Goal: Find specific page/section: Find specific page/section

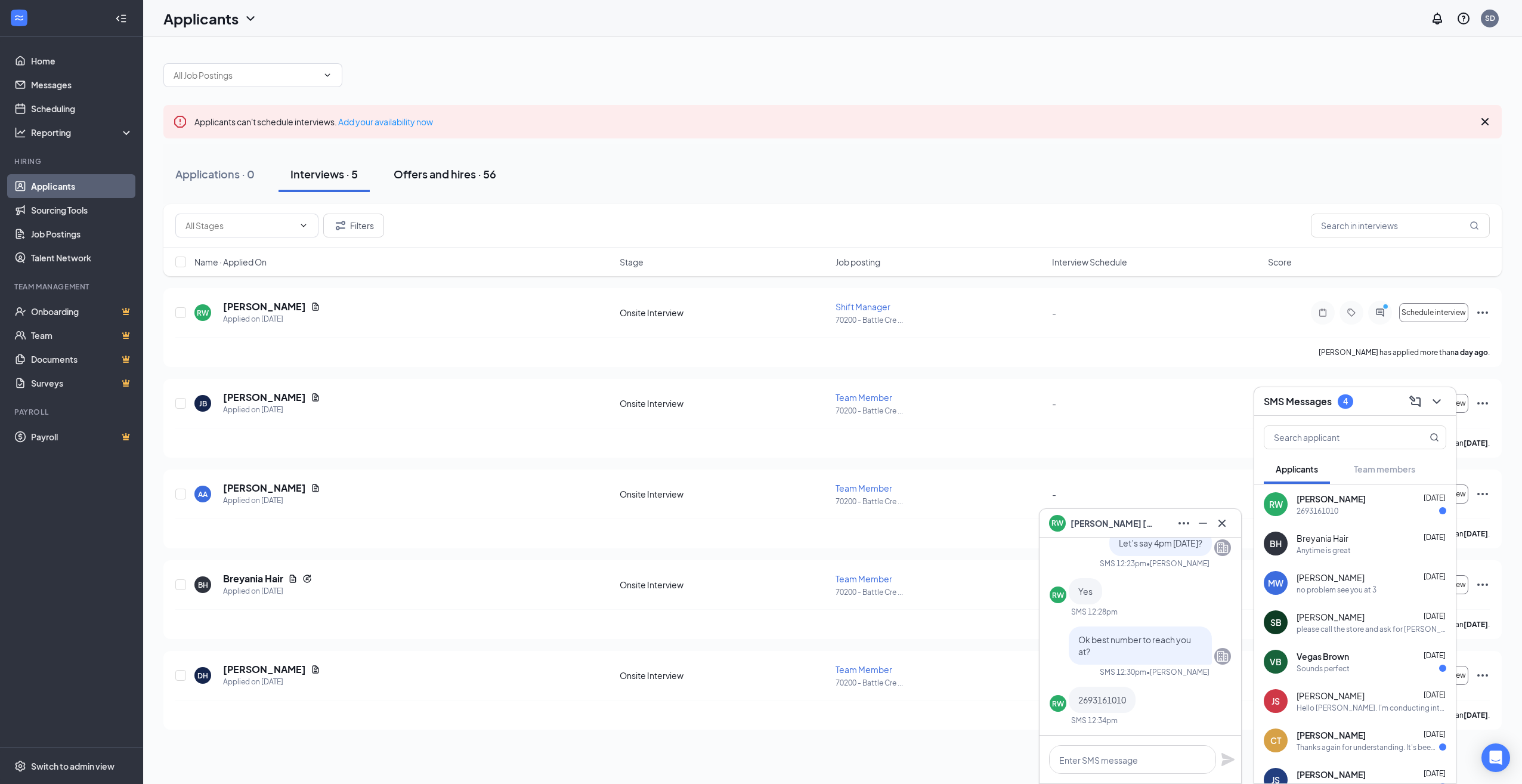
click at [435, 171] on div "Offers and hires · 56" at bounding box center [444, 174] width 102 height 15
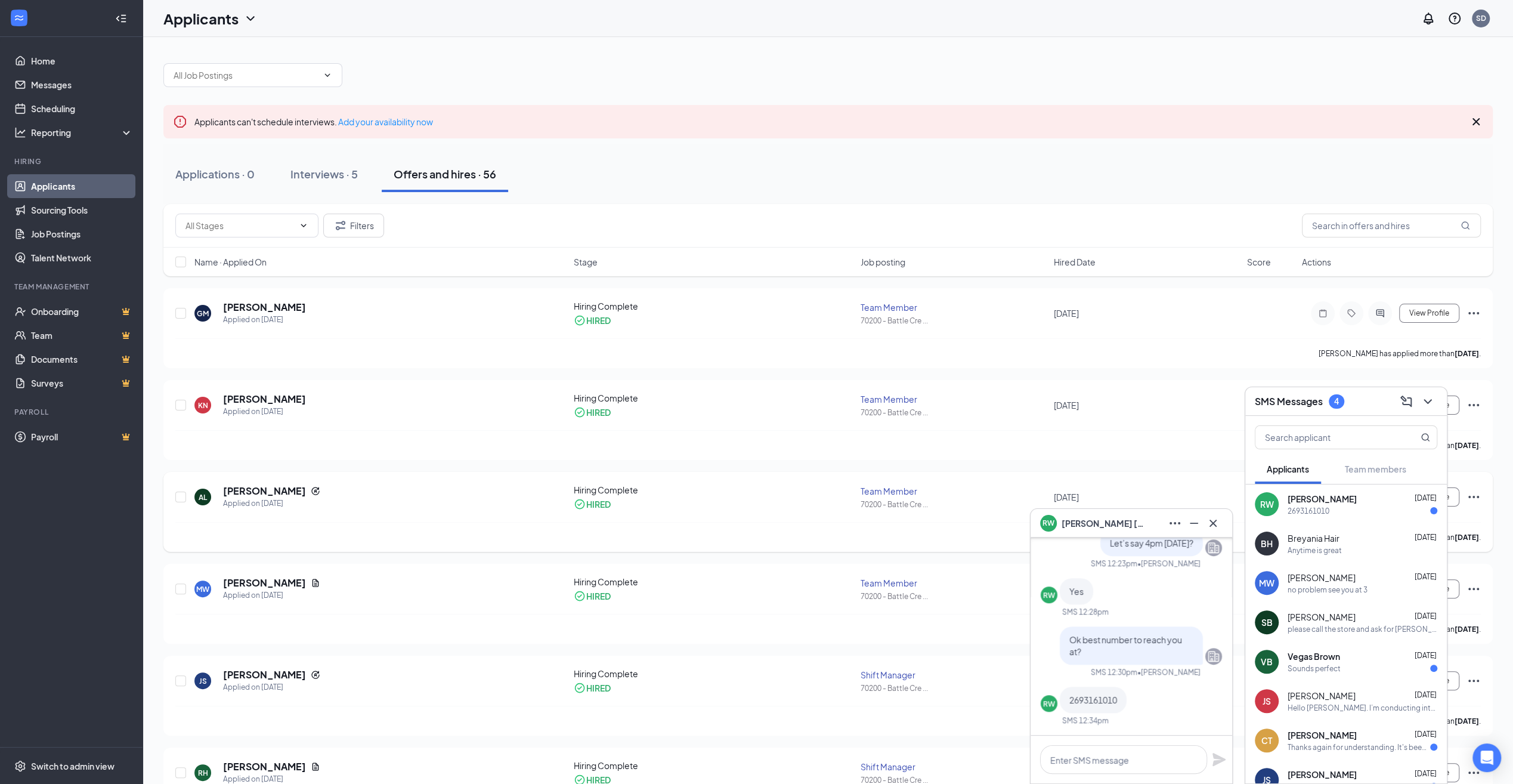
scroll to position [59, 0]
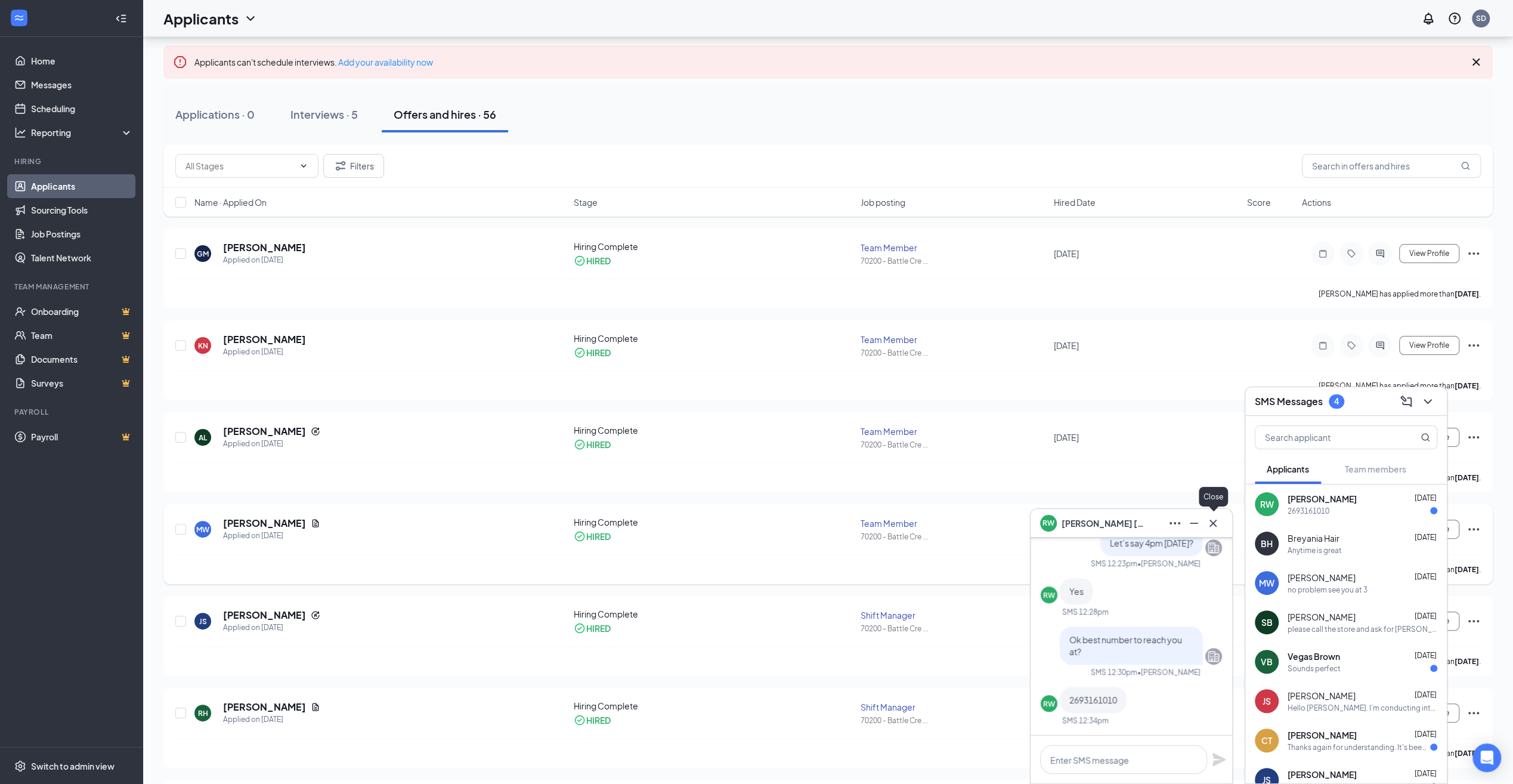
click at [1217, 525] on icon "Cross" at bounding box center [1213, 523] width 14 height 14
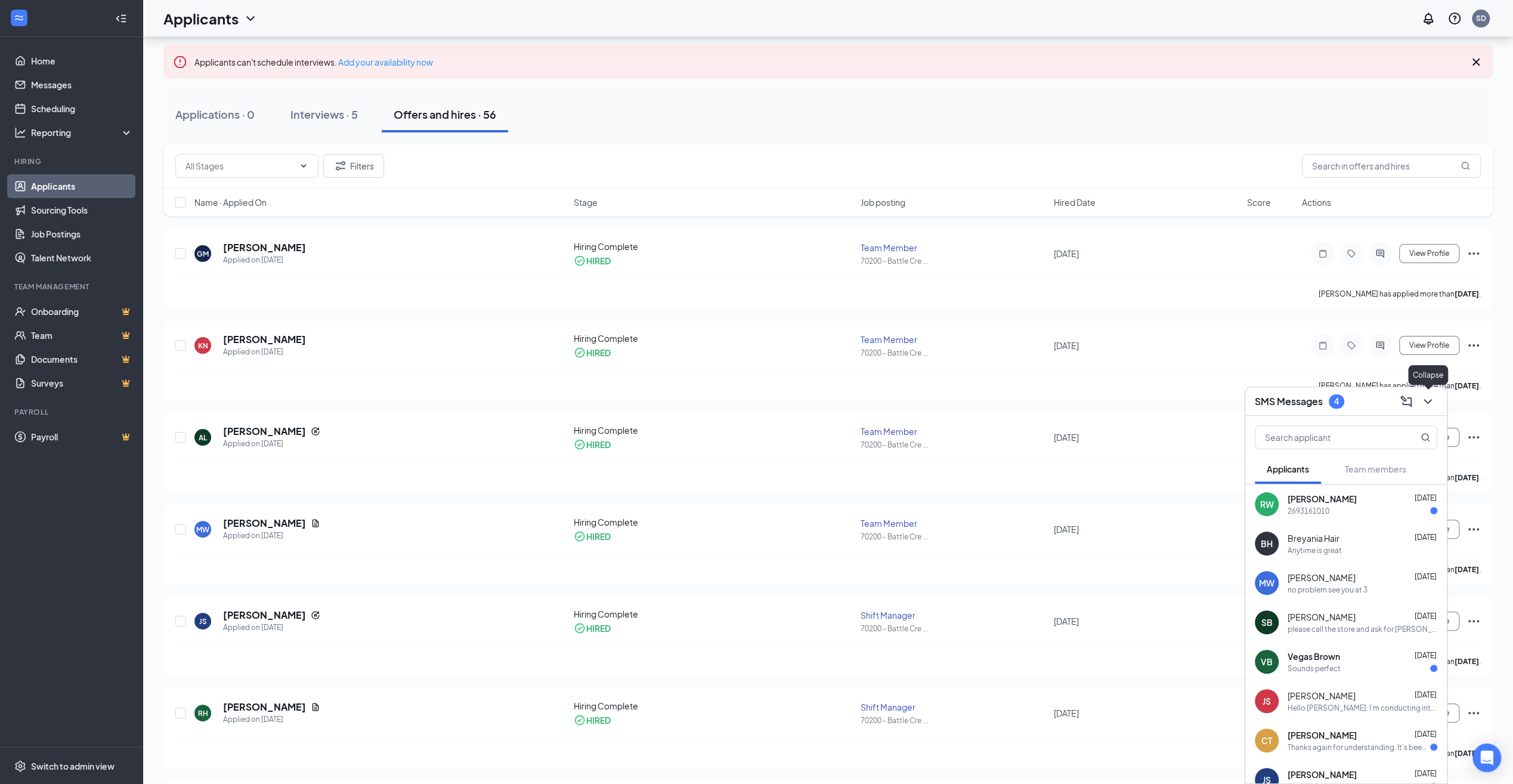
click at [1426, 397] on icon "ChevronDown" at bounding box center [1427, 401] width 14 height 14
